Goal: Transaction & Acquisition: Register for event/course

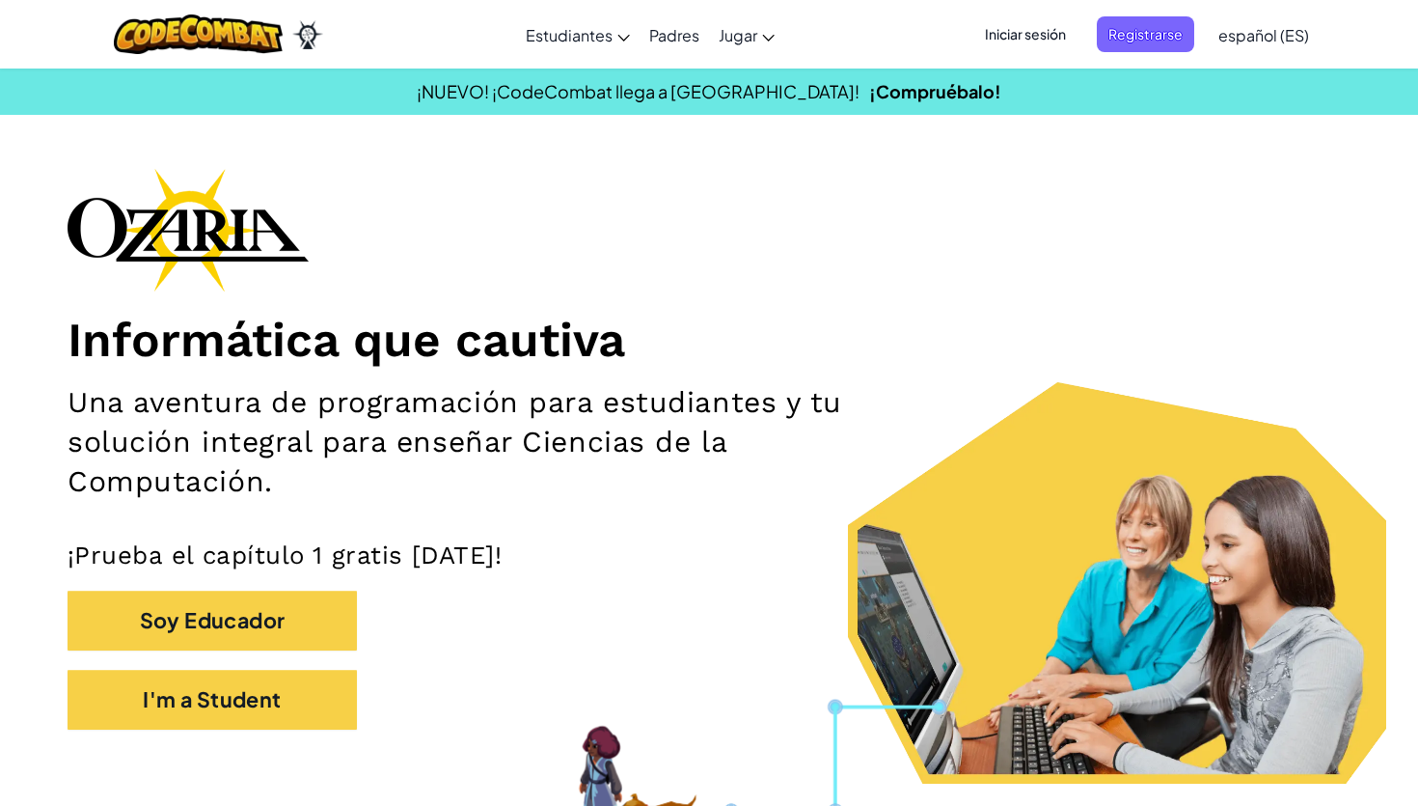
click at [427, 236] on div "Informática que cautiva Una aventura de programación para estudiantes y tu solu…" at bounding box center [709, 458] width 1283 height 581
click at [1164, 39] on span "Registrarse" at bounding box center [1145, 34] width 97 height 36
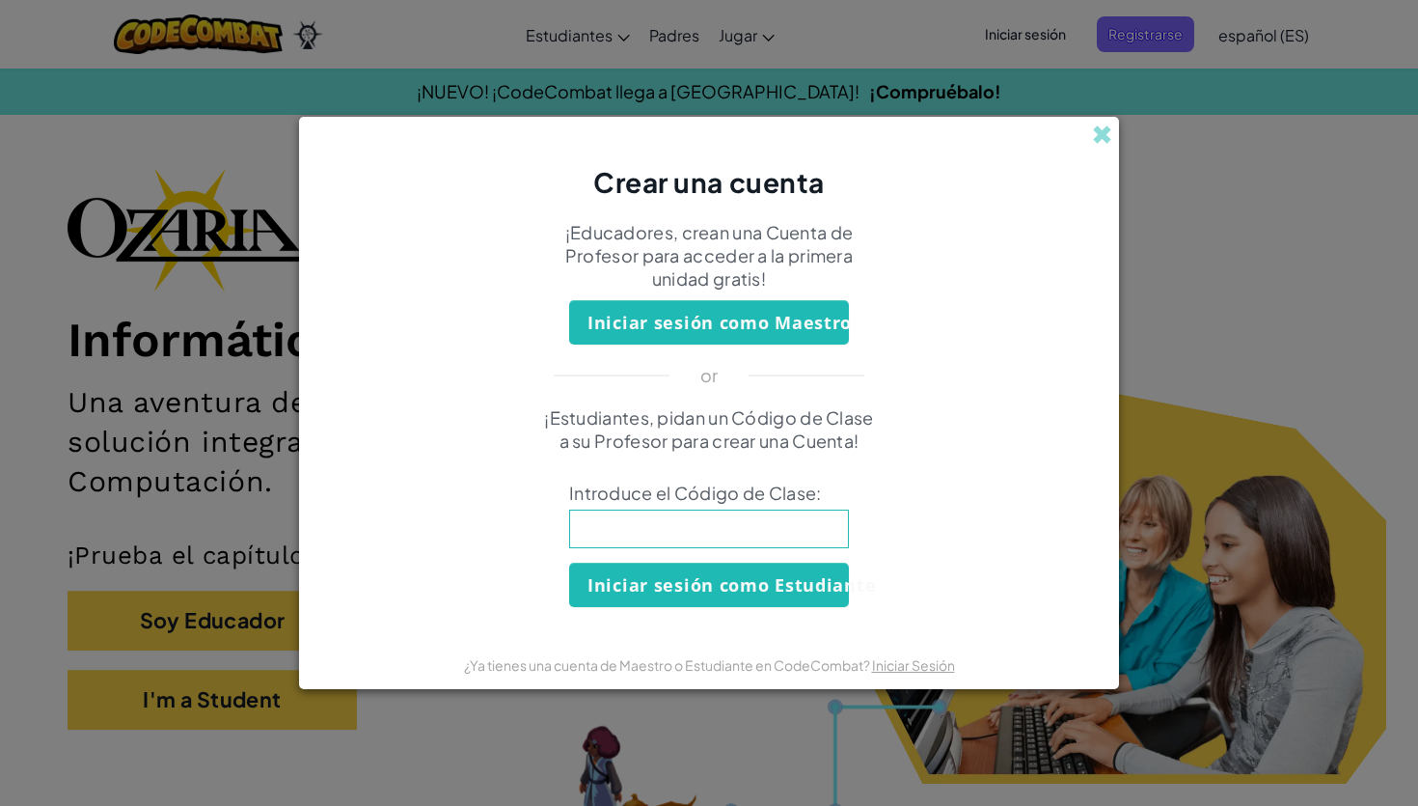
click at [766, 535] on input at bounding box center [709, 528] width 280 height 39
type input "DishShoeDrink"
click at [757, 596] on button "Iniciar sesión como Estudiante" at bounding box center [709, 585] width 280 height 44
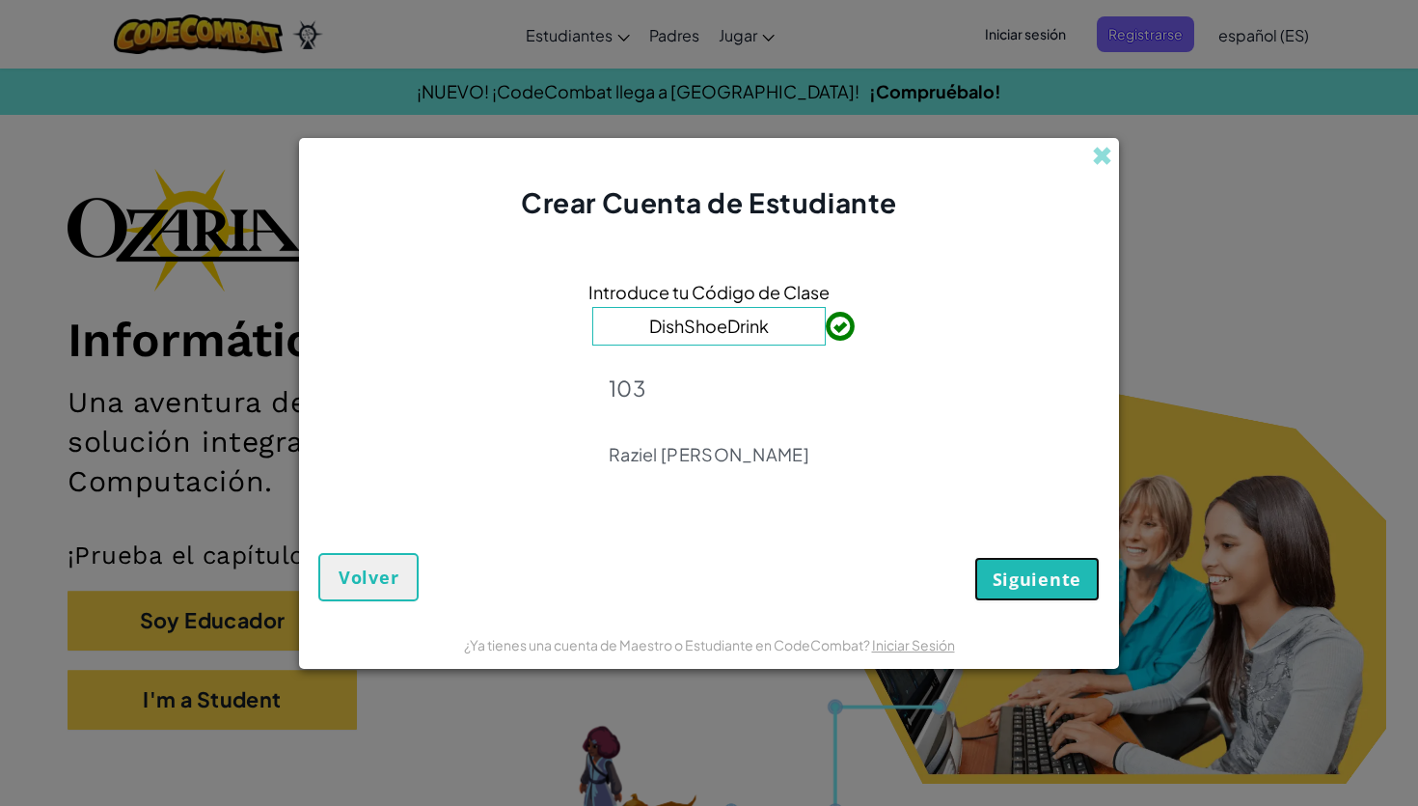
click at [1001, 592] on button "Siguiente" at bounding box center [1037, 579] width 125 height 44
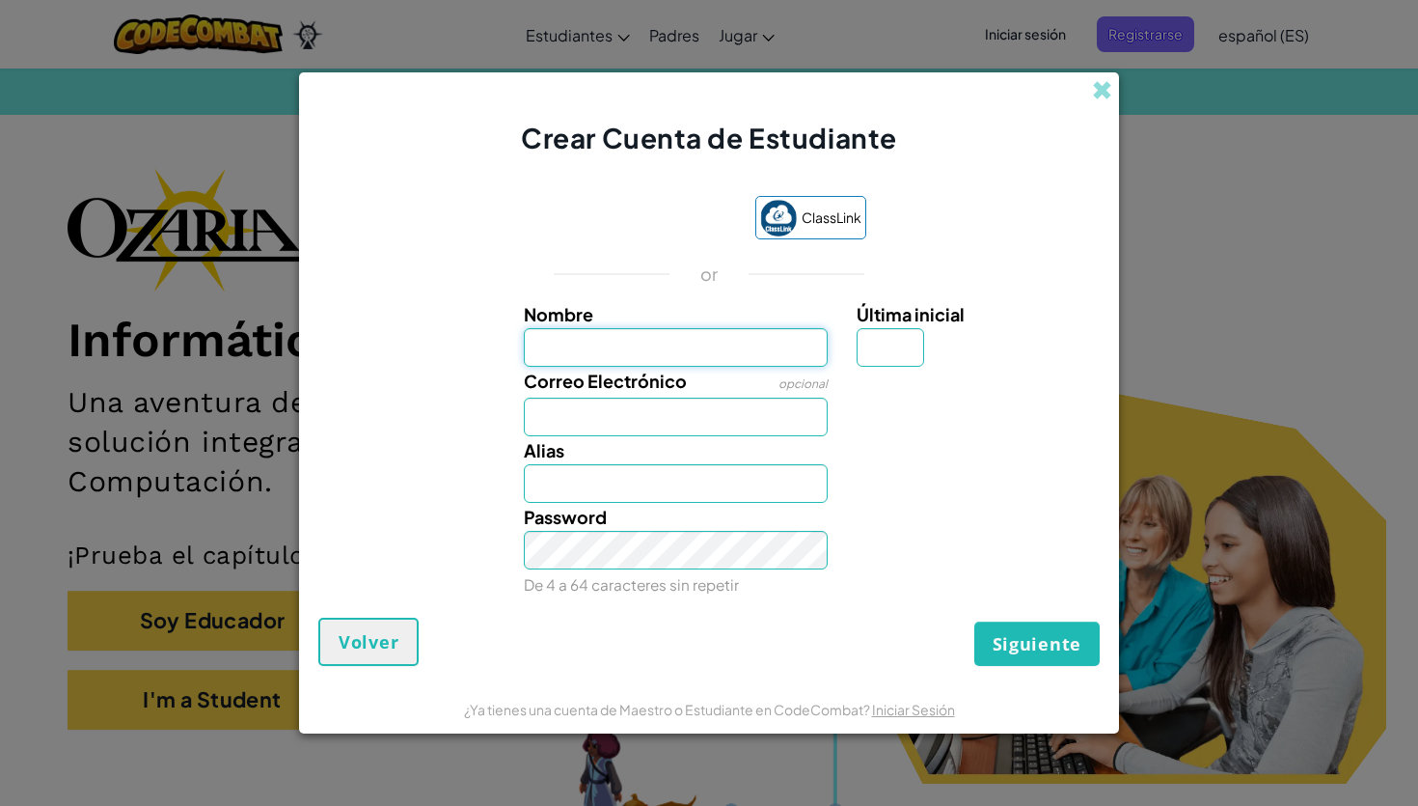
click at [729, 338] on input "Nombre" at bounding box center [676, 347] width 305 height 39
type input "Santiago"
click at [906, 349] on input "Última inicial" at bounding box center [891, 347] width 68 height 39
type input "L"
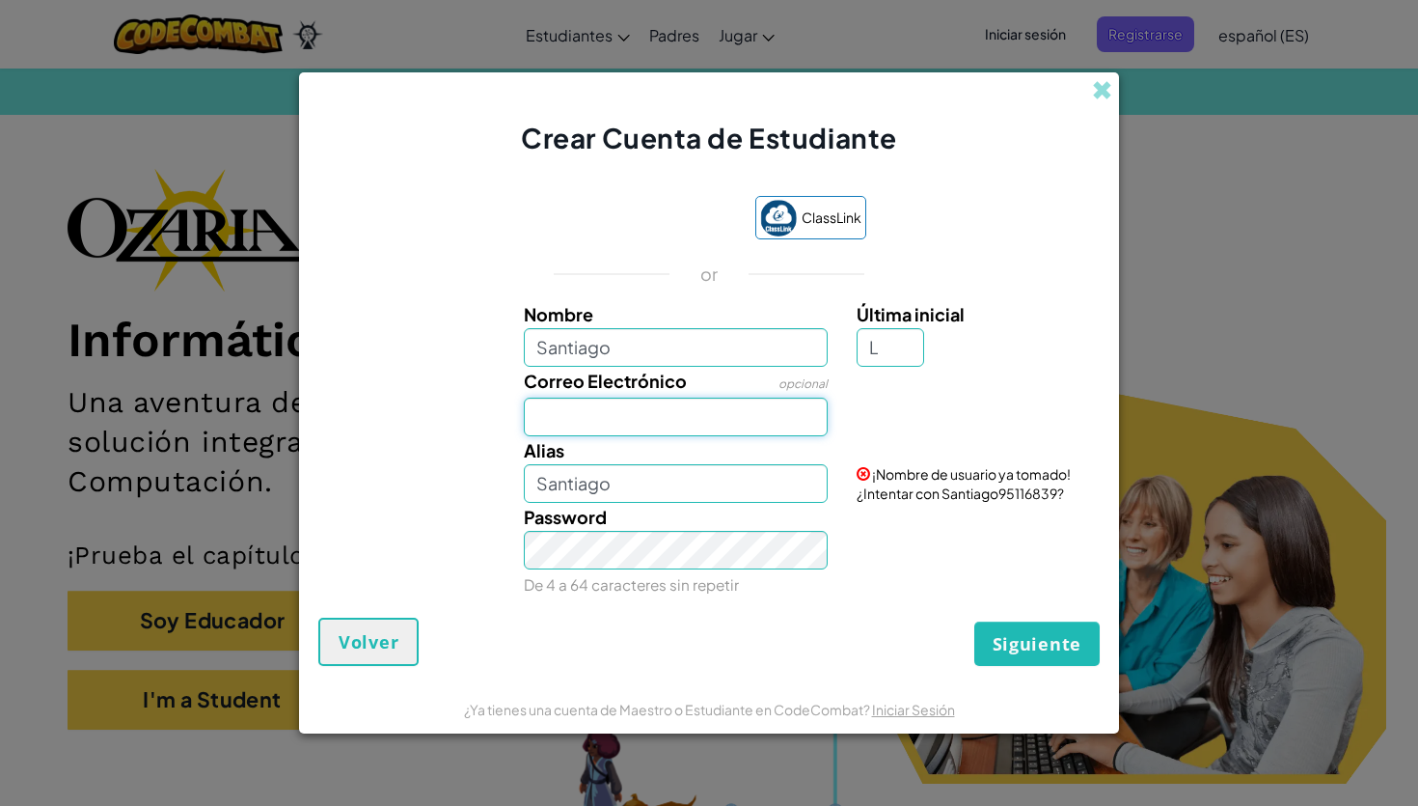
type input "SantiagoL"
click at [712, 403] on input "Correo Electrónico" at bounding box center [676, 417] width 305 height 39
click at [893, 337] on input "L" at bounding box center [891, 347] width 68 height 39
click at [759, 412] on input "Correo Electrónico" at bounding box center [676, 417] width 305 height 39
type input "[EMAIL_ADDRESS][DOMAIN_NAME]"
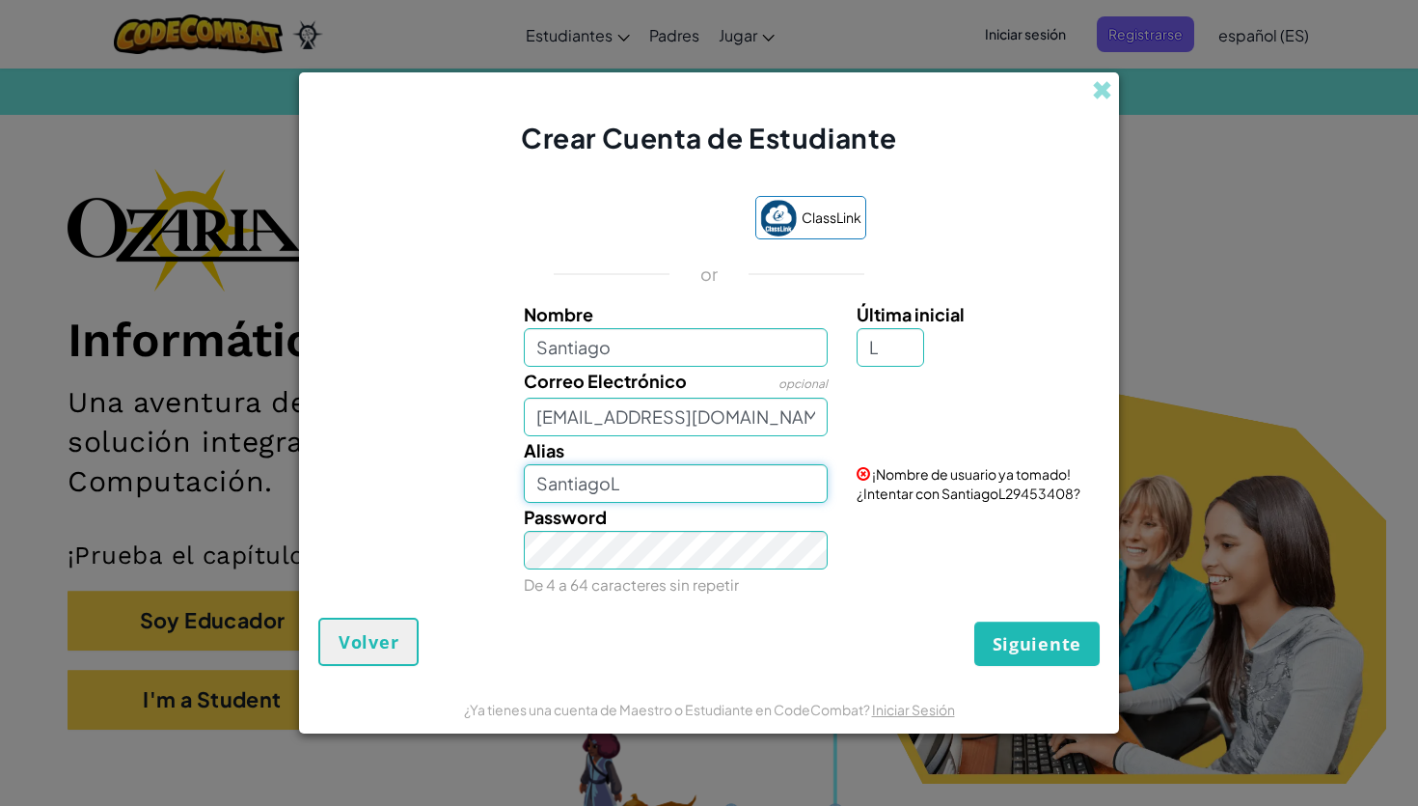
click at [703, 492] on input "SantiagoL" at bounding box center [676, 483] width 305 height 39
click at [700, 641] on div "Siguiente Volver" at bounding box center [709, 642] width 782 height 48
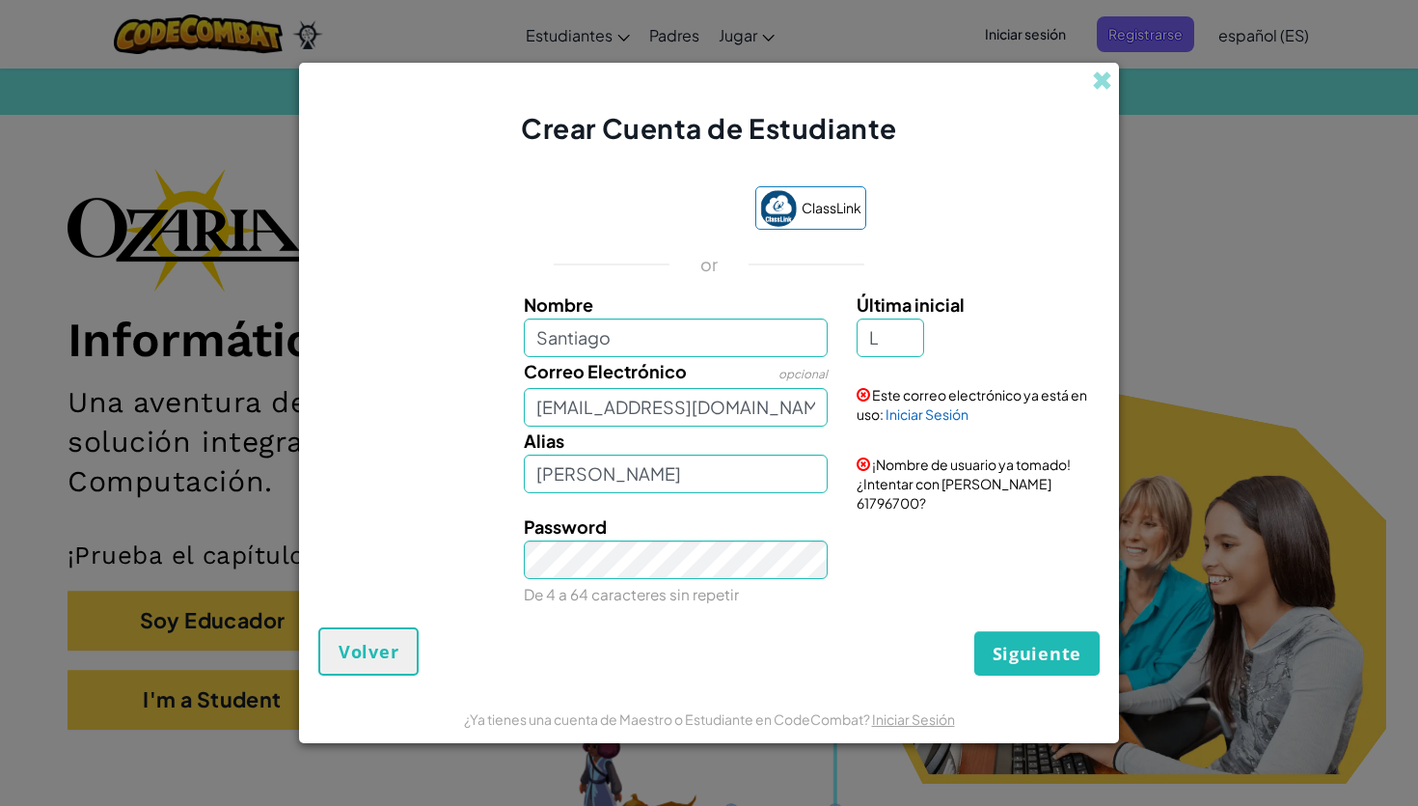
click at [728, 634] on div "Siguiente Volver" at bounding box center [709, 651] width 782 height 48
click at [1021, 645] on span "Siguiente" at bounding box center [1037, 653] width 89 height 23
click at [700, 466] on input "[PERSON_NAME]" at bounding box center [676, 473] width 305 height 39
type input "[PERSON_NAME]"
click at [385, 656] on button "Volver" at bounding box center [368, 651] width 100 height 48
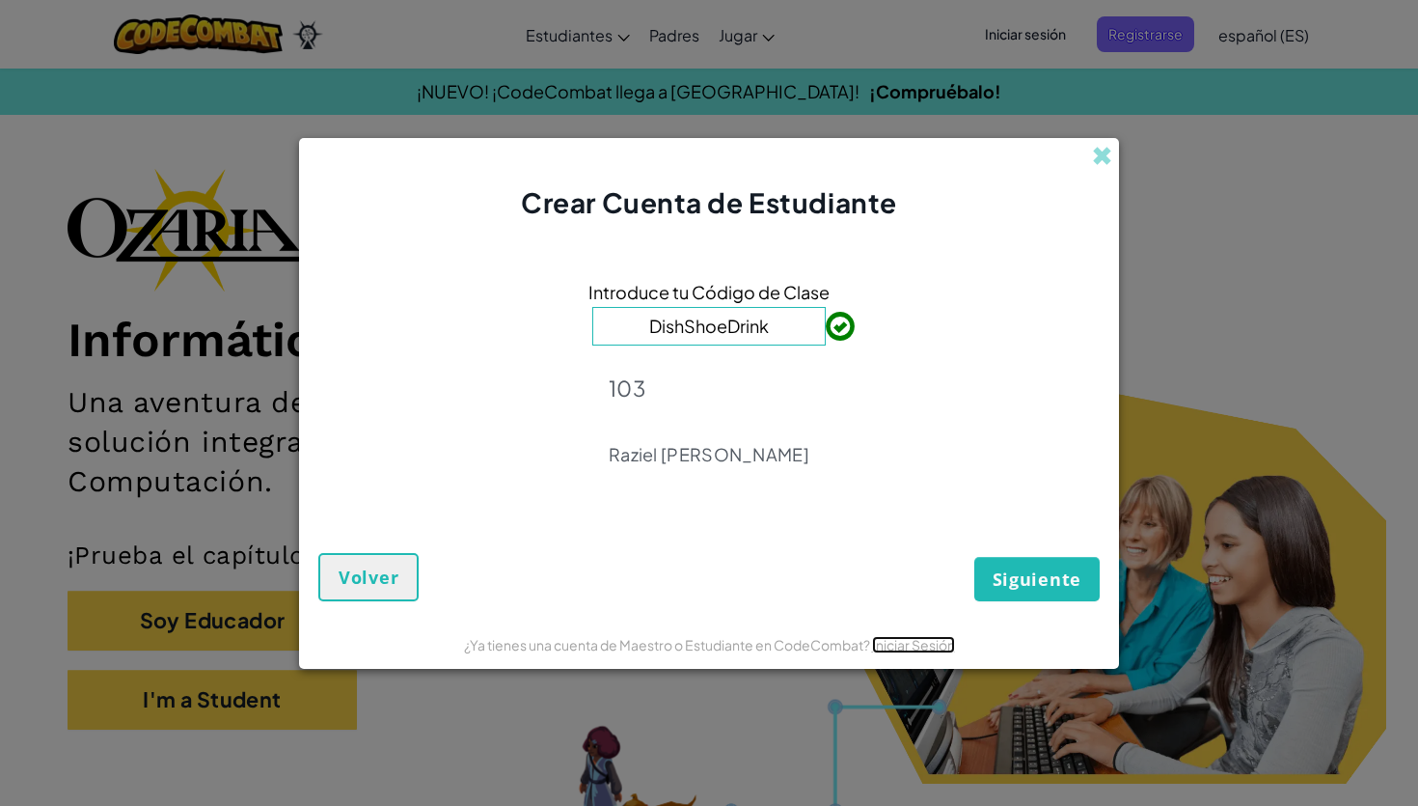
click at [910, 647] on link "Iniciar Sesión" at bounding box center [913, 644] width 83 height 17
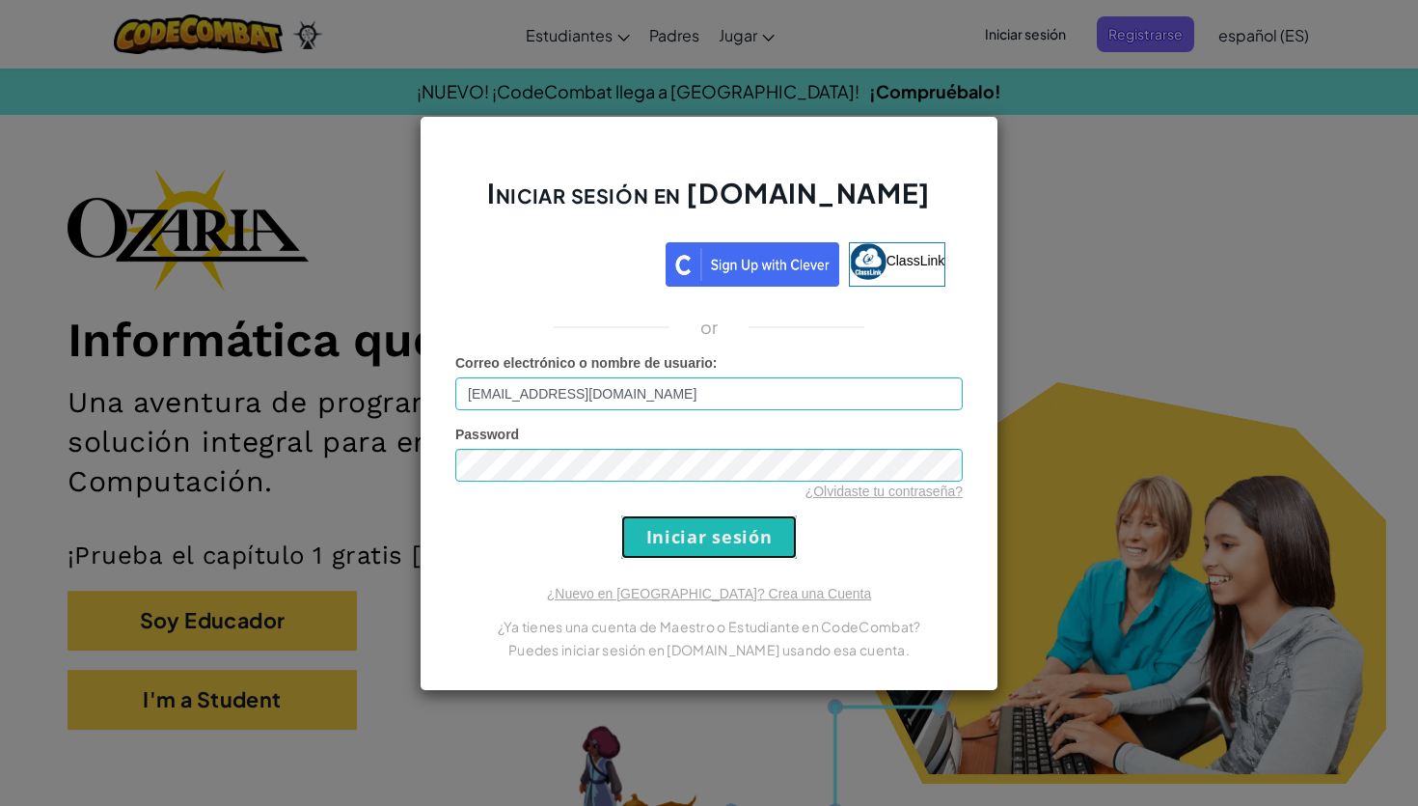
click at [709, 542] on input "Iniciar sesión" at bounding box center [709, 536] width 176 height 43
